Goal: Find specific page/section: Find specific page/section

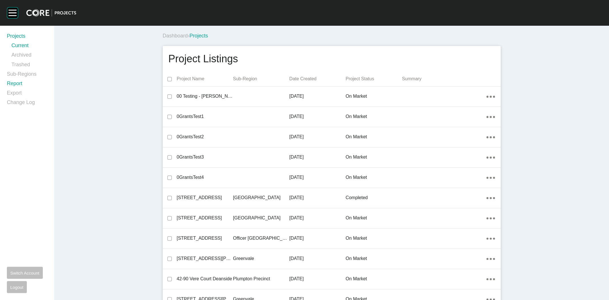
click at [19, 84] on link "Report" at bounding box center [27, 84] width 41 height 9
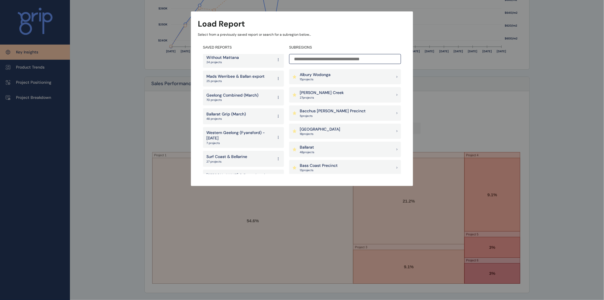
scroll to position [1221, 0]
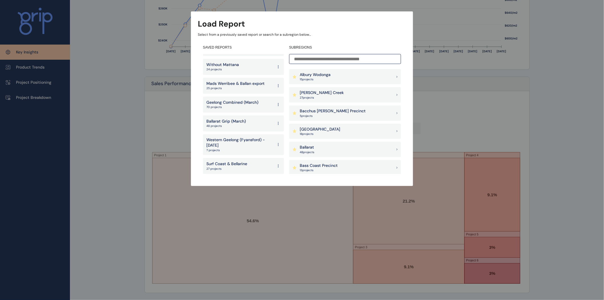
click at [234, 105] on p "70 projects" at bounding box center [233, 107] width 52 height 4
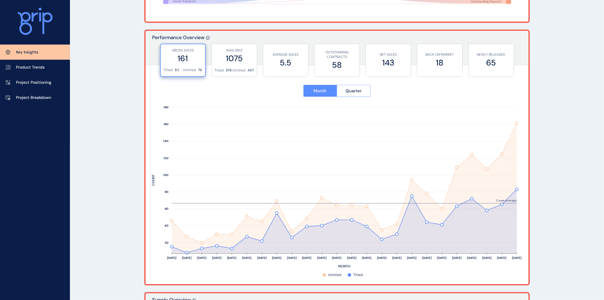
scroll to position [194, 0]
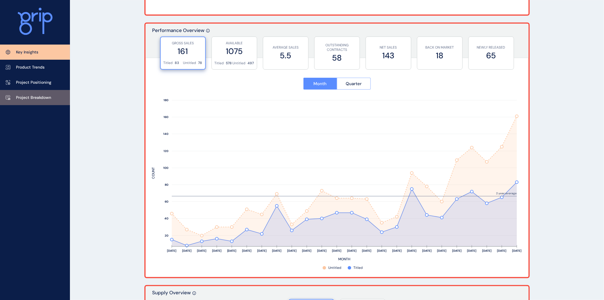
click at [33, 95] on p "Project Breakdown" at bounding box center [33, 98] width 35 height 6
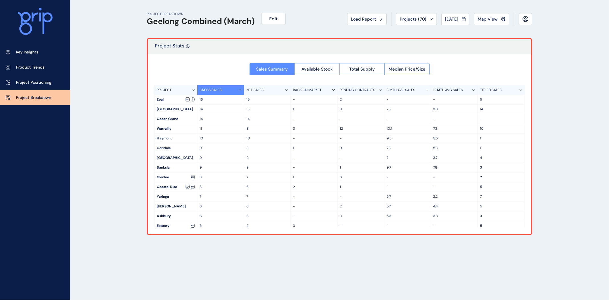
click at [558, 34] on div "PROJECT BREAKDOWN Geelong Combined (March) Edit Load Report Projects ( 70 ) [DA…" at bounding box center [304, 150] width 609 height 300
